Goal: Task Accomplishment & Management: Manage account settings

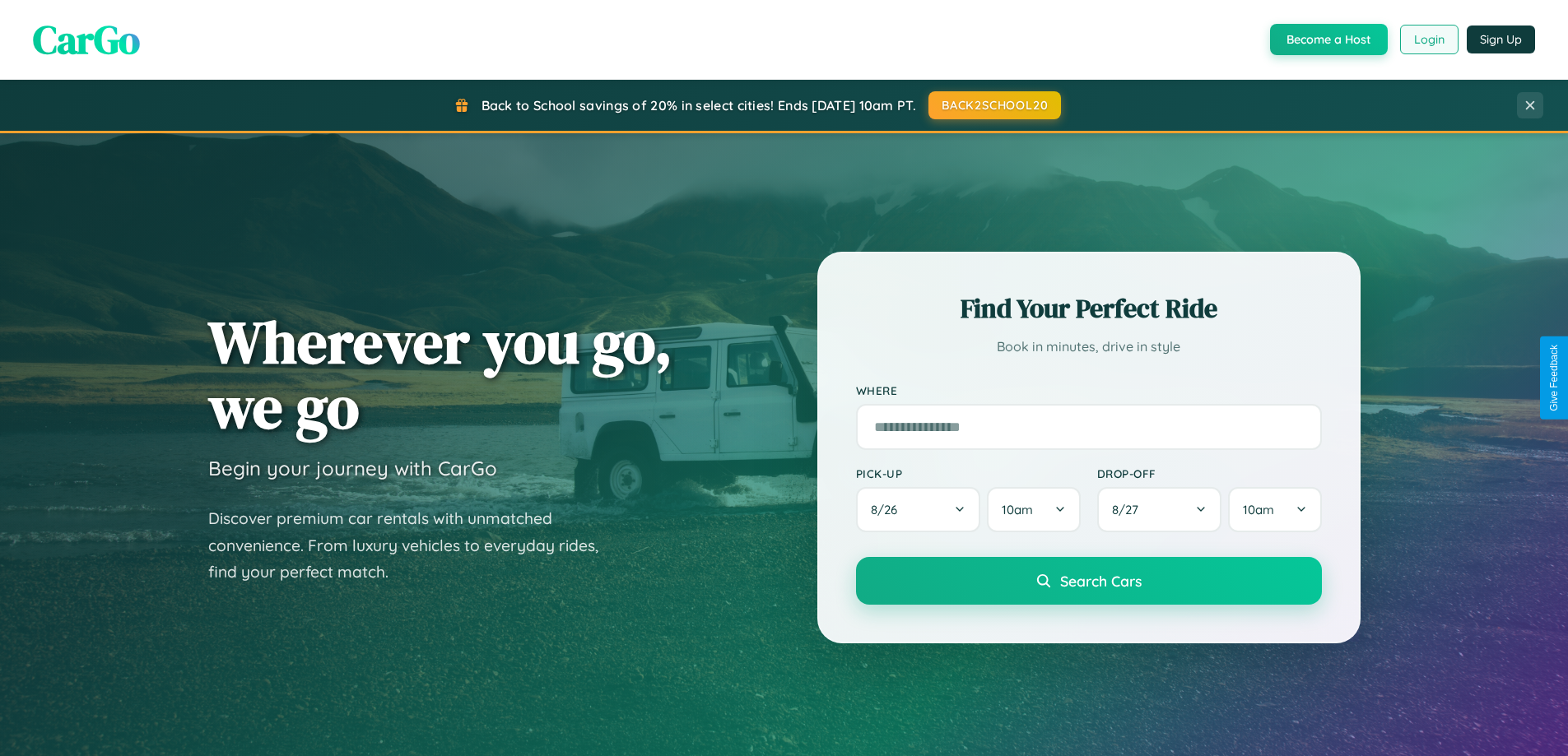
click at [1428, 40] on button "Login" at bounding box center [1429, 40] width 59 height 30
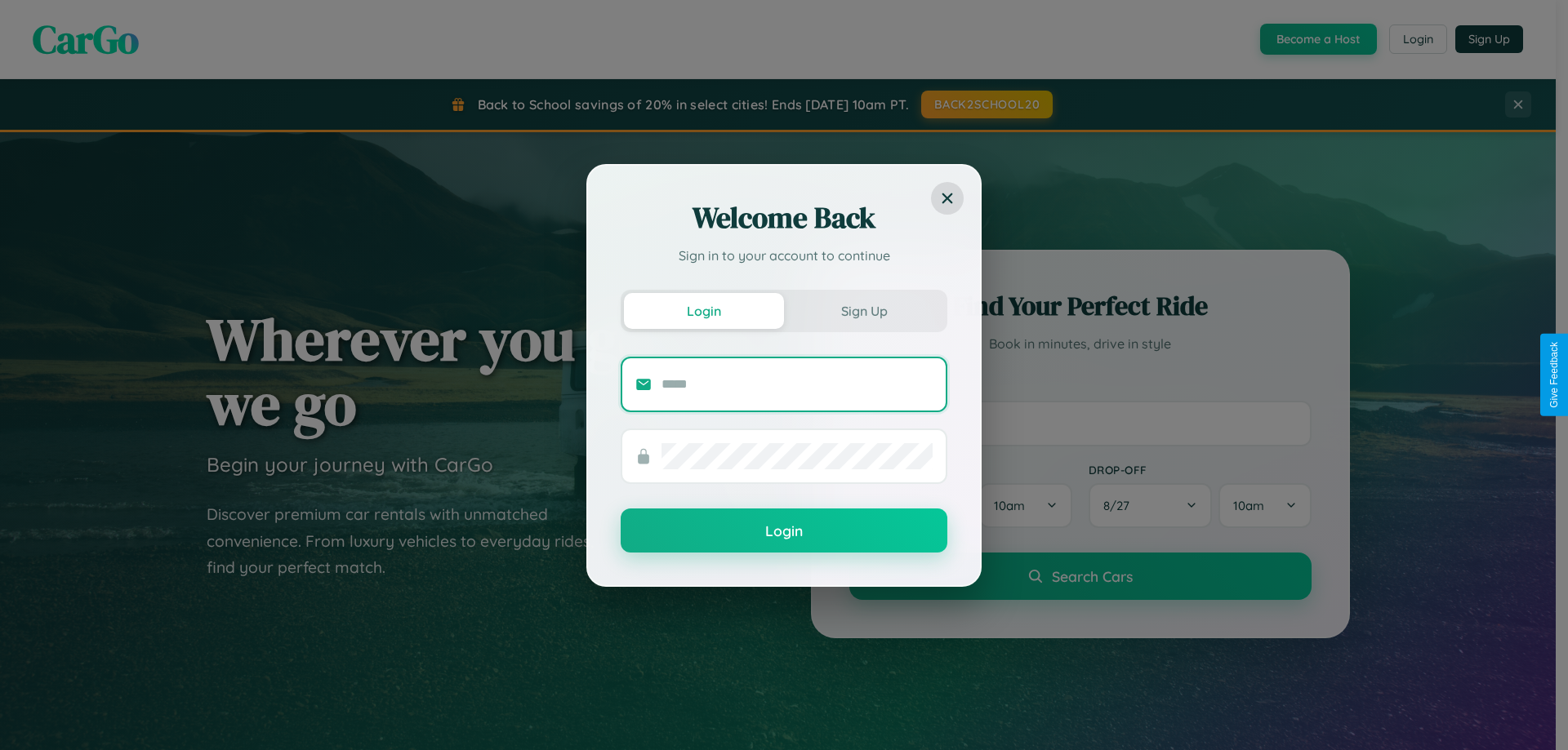
click at [797, 384] on input "text" at bounding box center [796, 384] width 271 height 26
type input "**********"
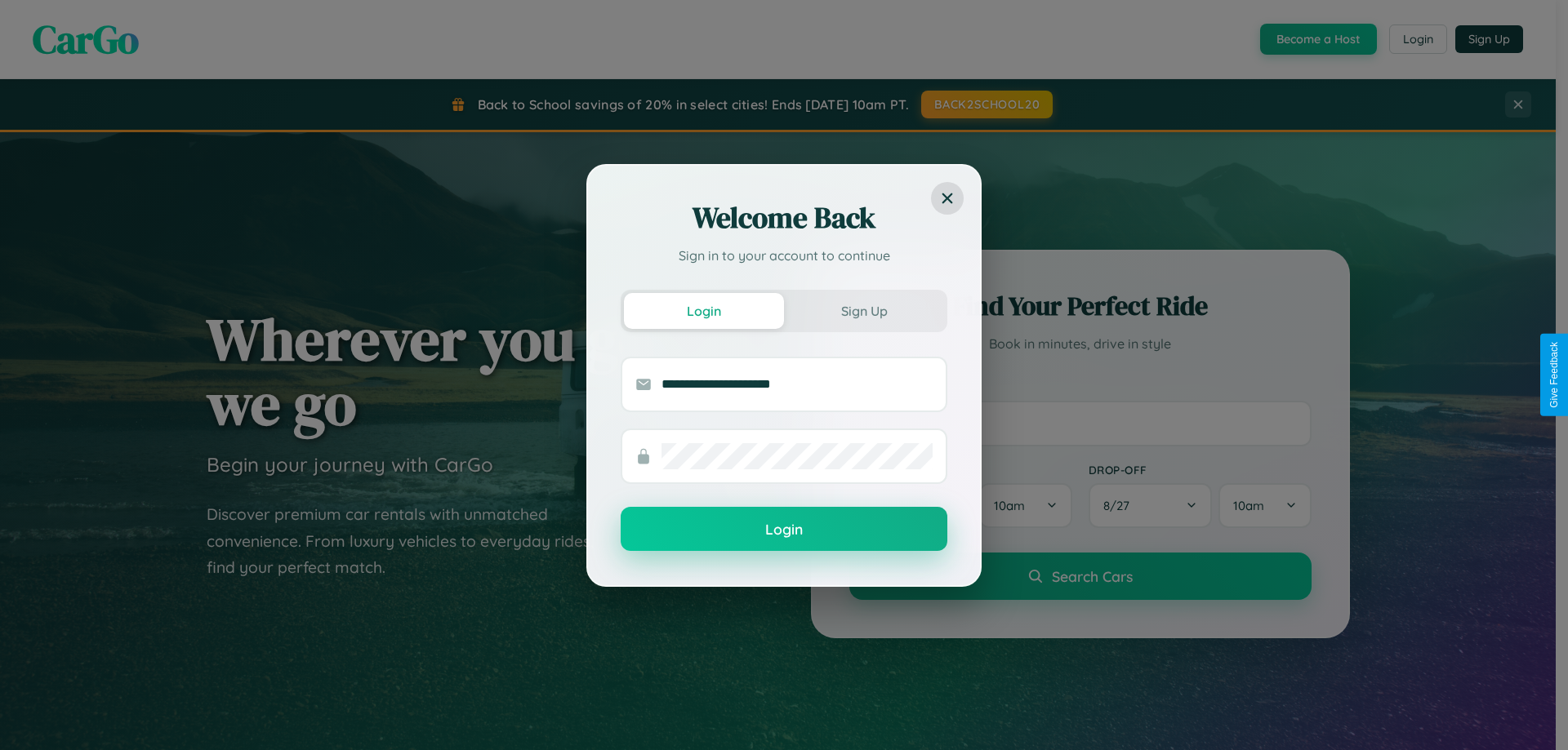
click at [784, 530] on button "Login" at bounding box center [784, 529] width 326 height 44
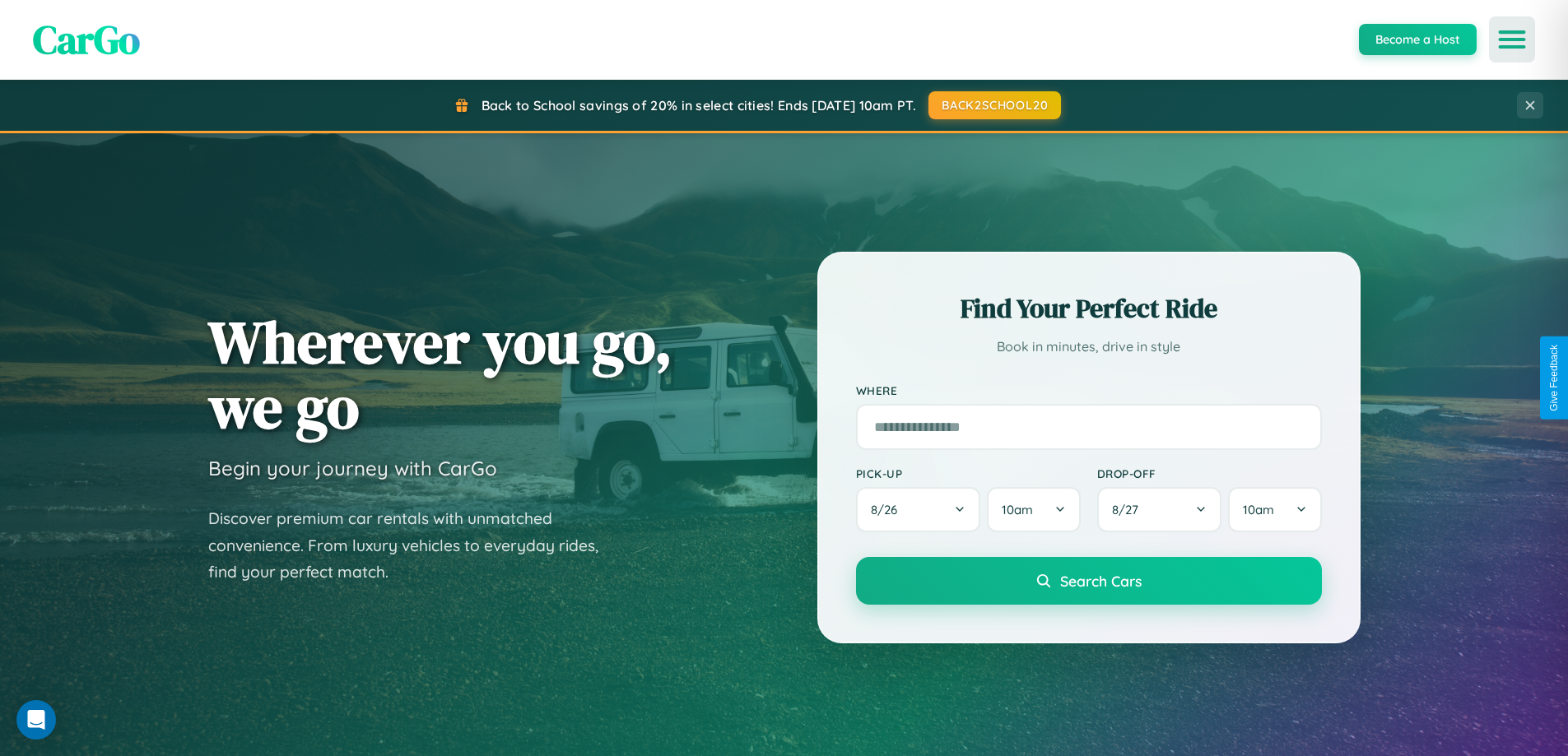
click at [1512, 40] on icon "Open menu" at bounding box center [1512, 39] width 24 height 14
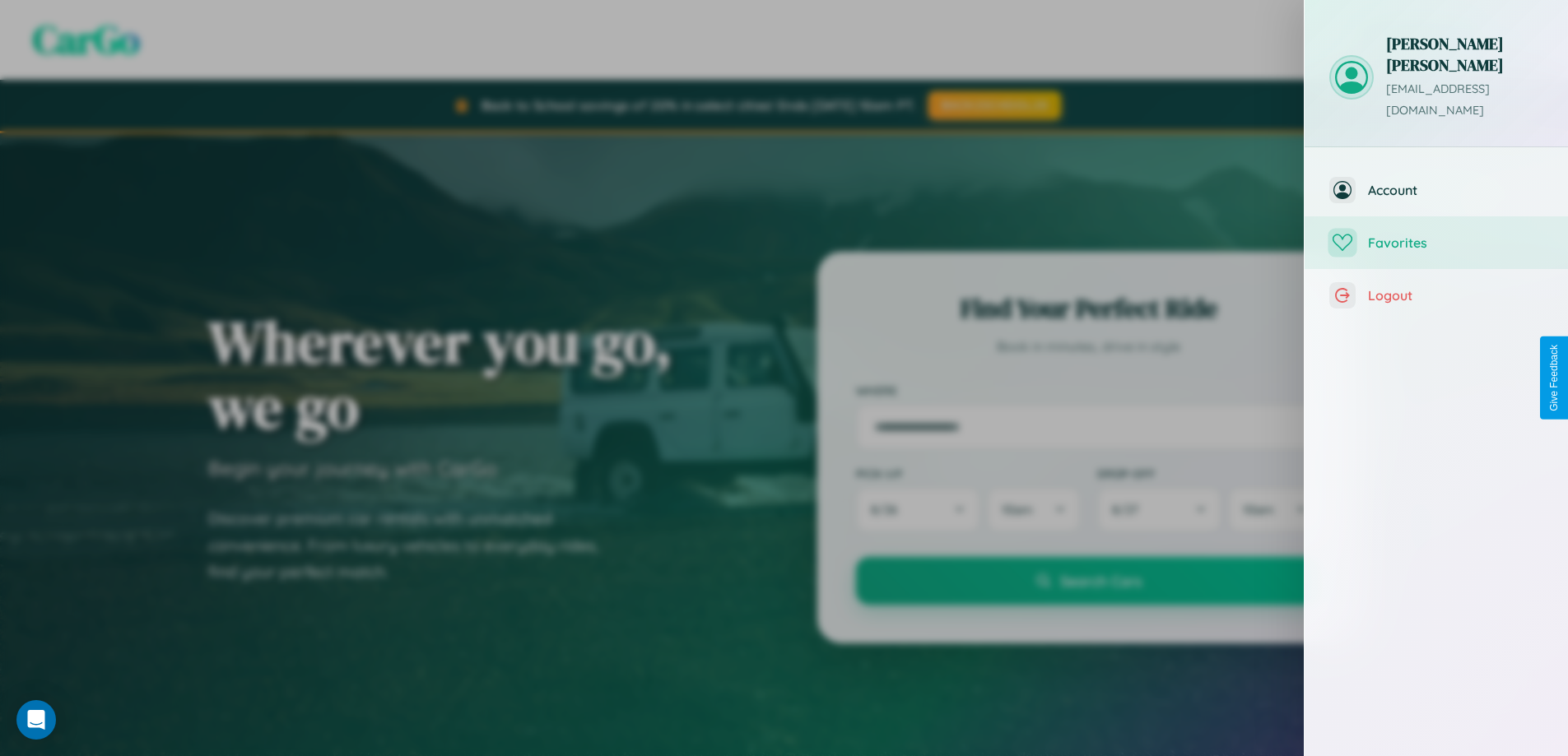
click at [1436, 234] on span "Favorites" at bounding box center [1455, 242] width 176 height 16
